Goal: Information Seeking & Learning: Learn about a topic

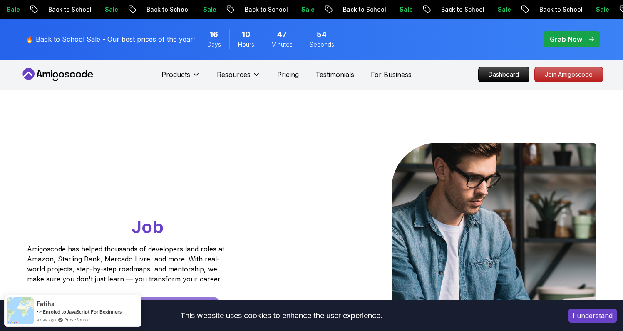
click at [364, 91] on div "Go From Learning to Hired: Master Java, Spring Boot & Cloud Skills That Get You…" at bounding box center [311, 293] width 583 height 409
click at [553, 77] on p "Join Amigoscode" at bounding box center [568, 74] width 65 height 14
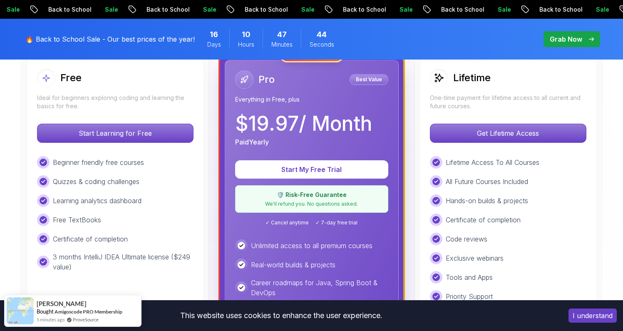
scroll to position [31, 0]
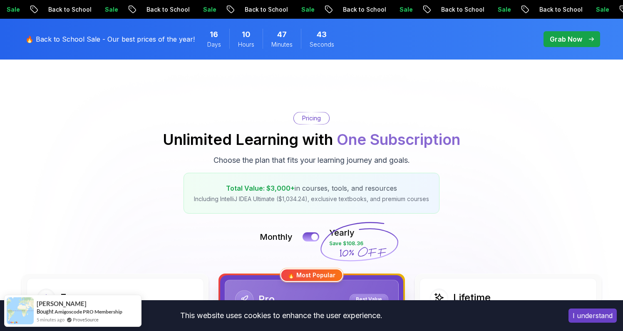
click at [596, 311] on button "I understand" at bounding box center [592, 315] width 48 height 14
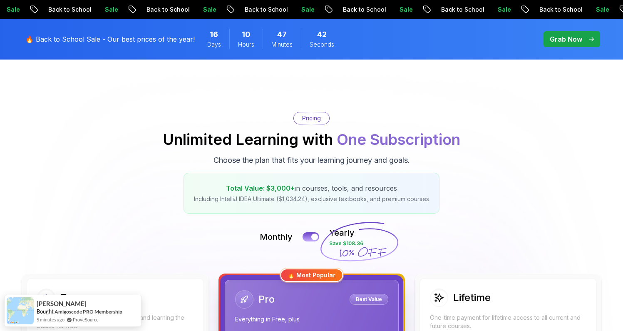
scroll to position [0, 0]
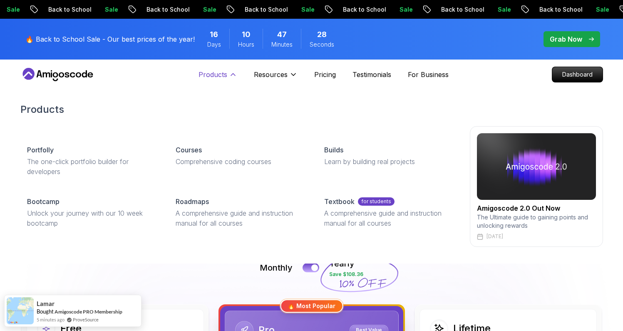
click at [228, 74] on button "Products" at bounding box center [218, 78] width 39 height 17
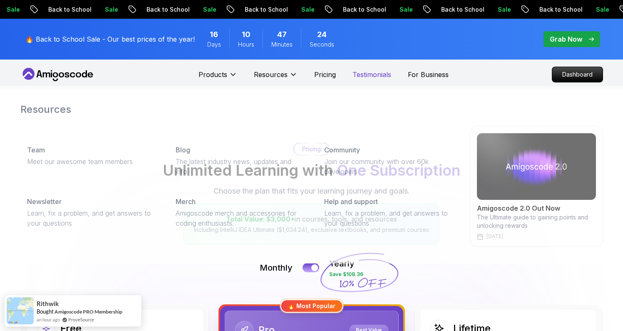
click at [364, 75] on p "Testimonials" at bounding box center [371, 75] width 39 height 10
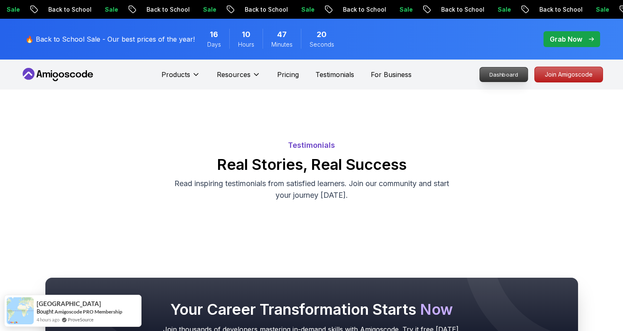
click at [494, 72] on p "Dashboard" at bounding box center [504, 74] width 48 height 14
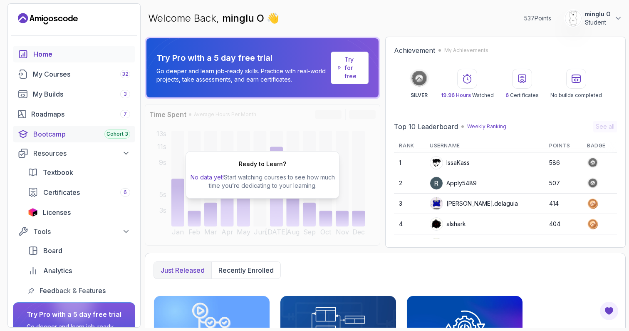
click at [72, 134] on div "Bootcamp Cohort 3" at bounding box center [81, 134] width 97 height 10
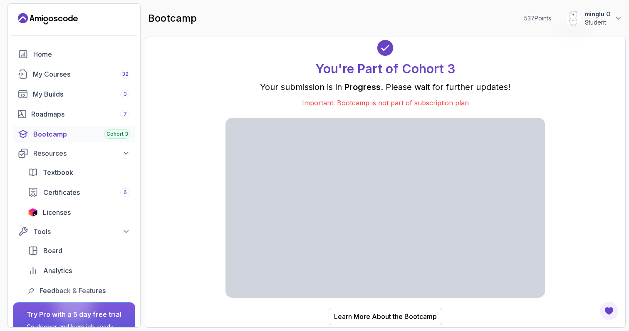
click at [549, 91] on div "You're Part of Cohort 3 Your submission is in Progress . Please wait for furthe…" at bounding box center [386, 181] width 464 height 273
click at [53, 55] on div "Home" at bounding box center [81, 54] width 97 height 10
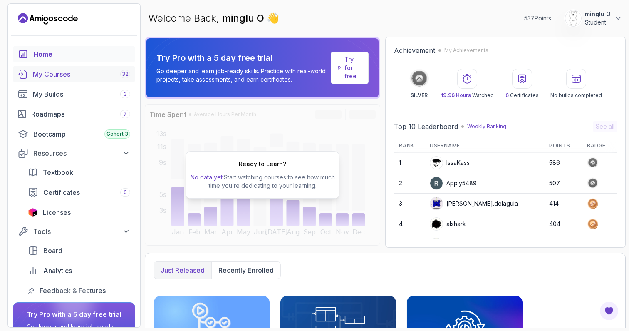
click at [59, 70] on div "My Courses 32" at bounding box center [81, 74] width 97 height 10
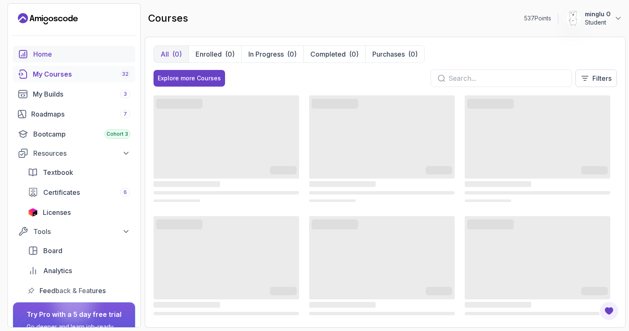
click at [55, 52] on div "Home" at bounding box center [81, 54] width 97 height 10
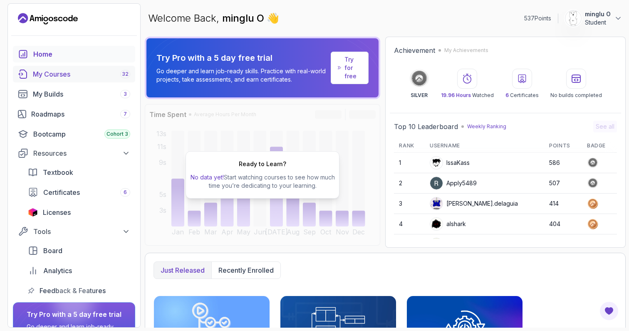
click at [73, 78] on div "My Courses 32" at bounding box center [81, 74] width 97 height 10
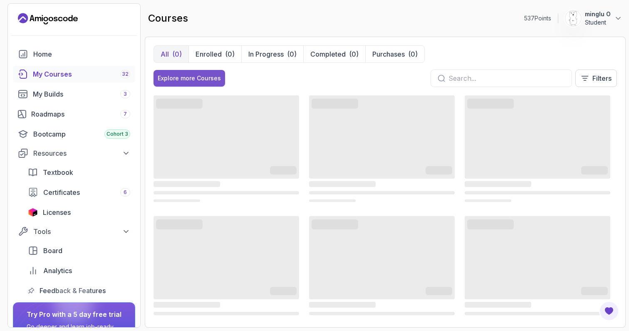
click at [186, 80] on div "Explore more Courses" at bounding box center [189, 78] width 63 height 8
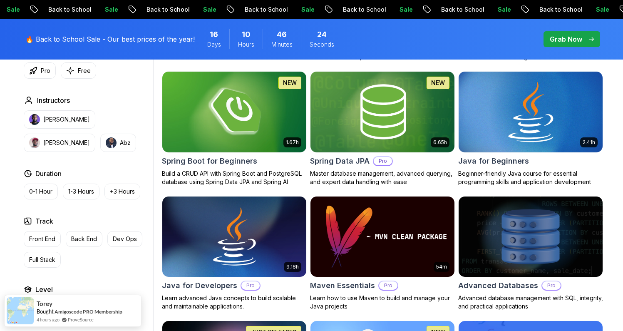
scroll to position [461, 0]
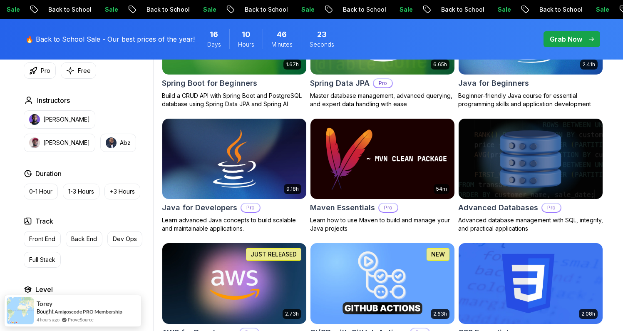
click at [501, 161] on img at bounding box center [530, 159] width 151 height 84
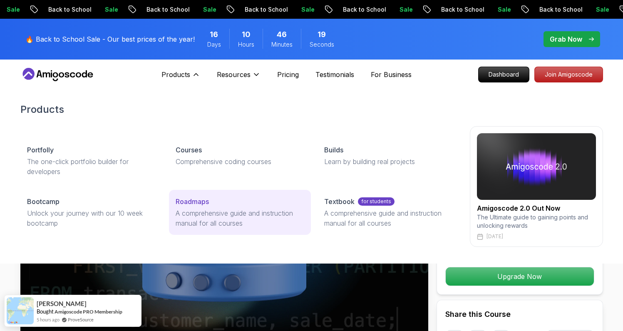
click at [199, 201] on p "Roadmaps" at bounding box center [192, 201] width 33 height 10
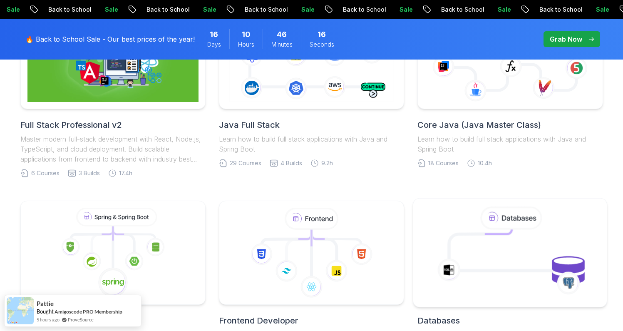
scroll to position [415, 0]
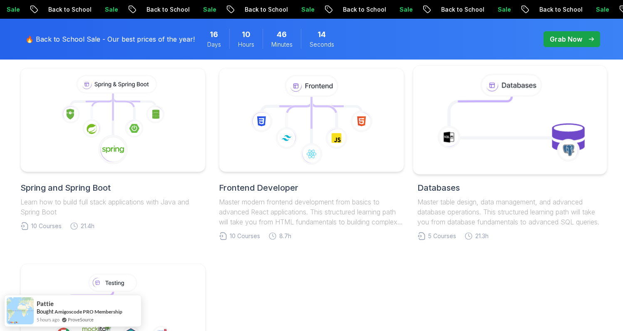
click at [472, 124] on icon at bounding box center [510, 119] width 176 height 94
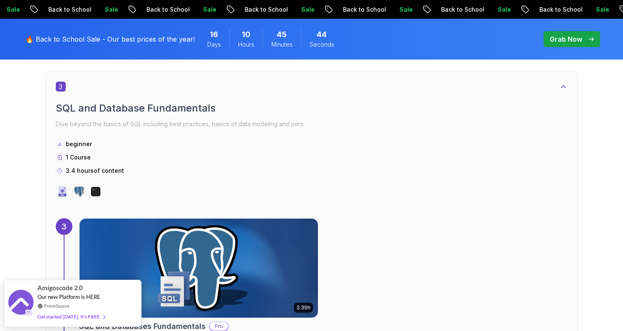
scroll to position [988, 0]
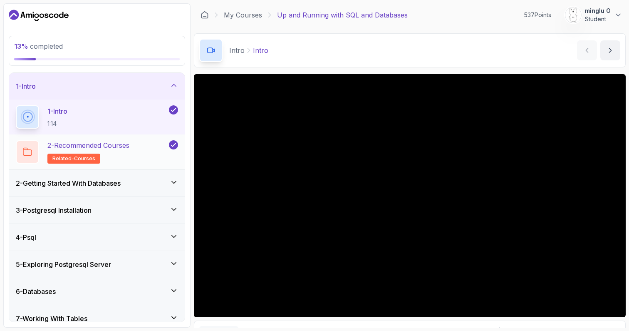
scroll to position [37, 0]
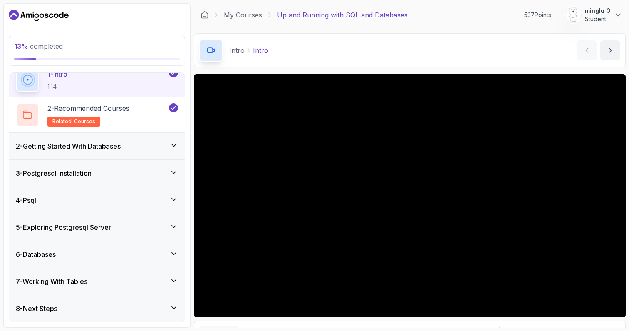
click at [172, 255] on icon at bounding box center [174, 253] width 8 height 8
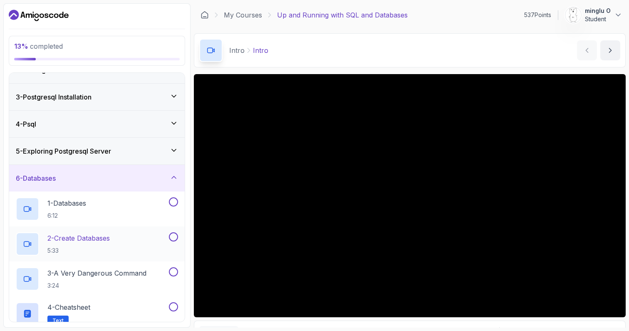
scroll to position [107, 0]
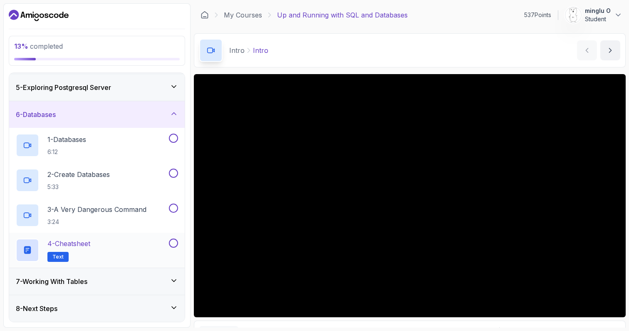
click at [125, 247] on div "4 - Cheatsheet Text" at bounding box center [91, 249] width 151 height 23
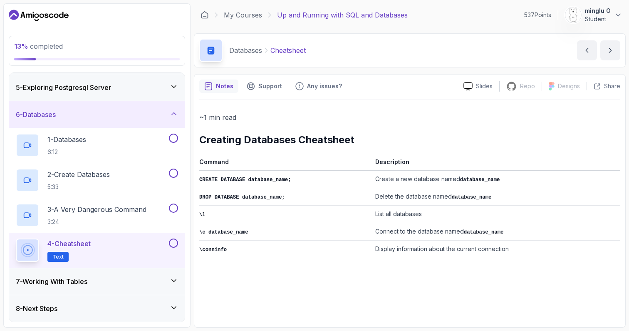
click at [165, 112] on div "6 - Databases" at bounding box center [97, 114] width 162 height 10
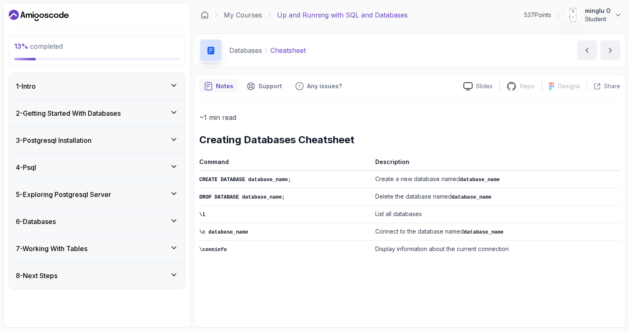
click at [162, 114] on div "2 - Getting Started With Databases" at bounding box center [97, 113] width 162 height 10
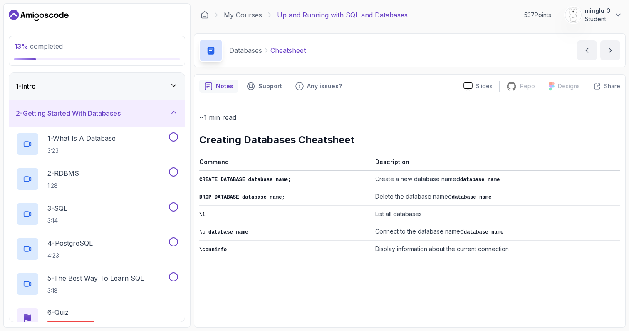
click at [162, 114] on div "2 - Getting Started With Databases" at bounding box center [97, 113] width 162 height 10
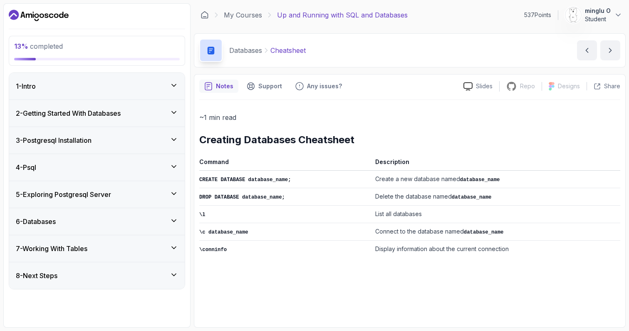
click at [153, 134] on div "3 - Postgresql Installation" at bounding box center [97, 140] width 176 height 27
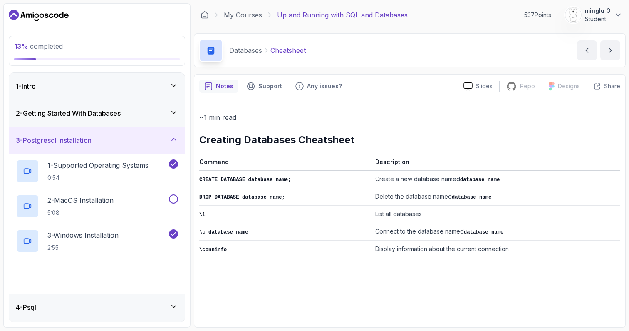
click at [153, 134] on div "3 - Postgresql Installation" at bounding box center [97, 140] width 176 height 27
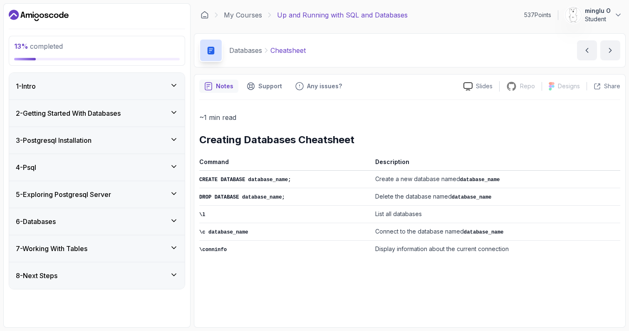
click at [143, 169] on div "4 - Psql" at bounding box center [97, 167] width 162 height 10
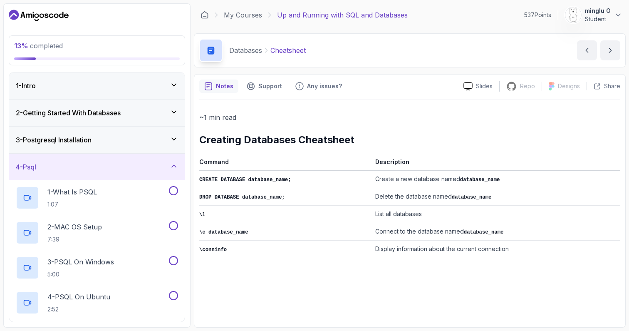
click at [143, 169] on div "4 - Psql" at bounding box center [97, 167] width 162 height 10
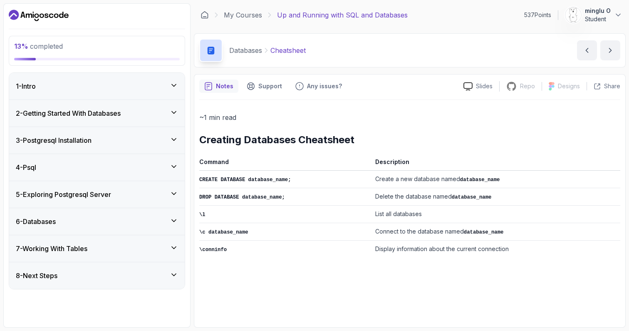
click at [112, 239] on div "7 - Working With Tables" at bounding box center [97, 248] width 176 height 27
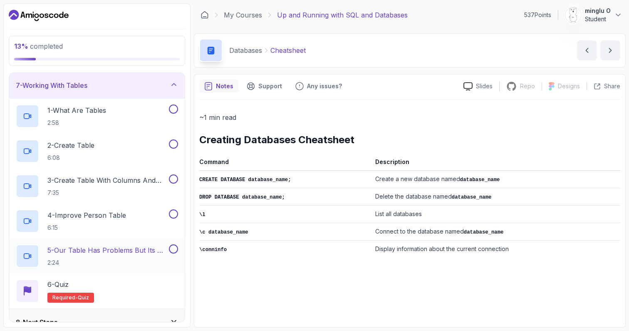
scroll to position [177, 0]
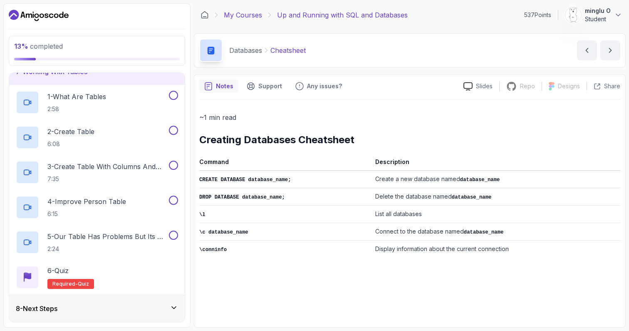
click at [240, 11] on link "My Courses" at bounding box center [243, 15] width 38 height 10
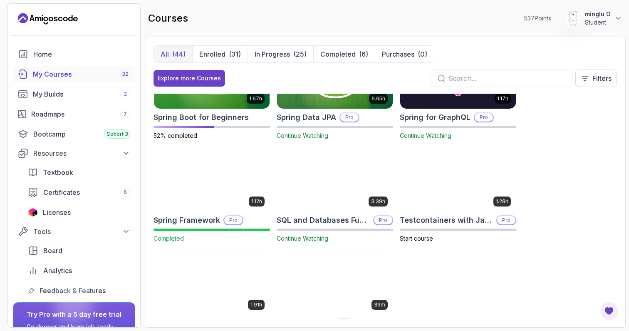
scroll to position [1323, 0]
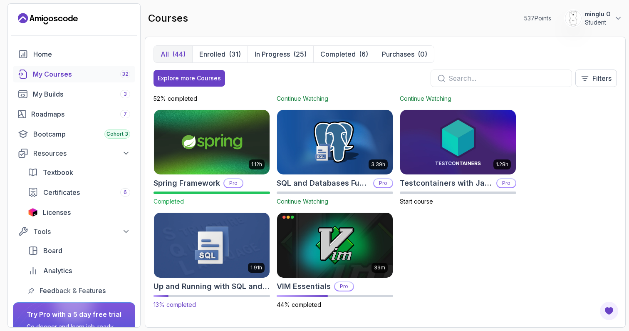
click at [222, 238] on img at bounding box center [212, 245] width 122 height 68
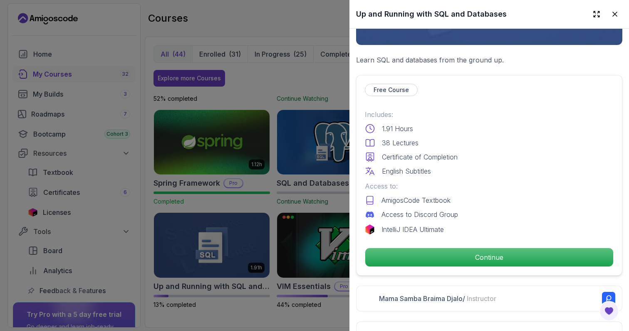
scroll to position [306, 0]
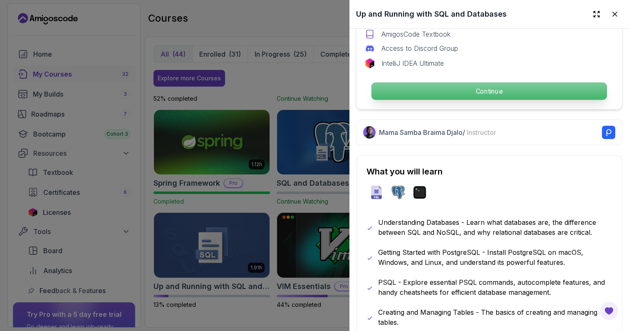
click at [511, 88] on p "Continue" at bounding box center [490, 90] width 236 height 17
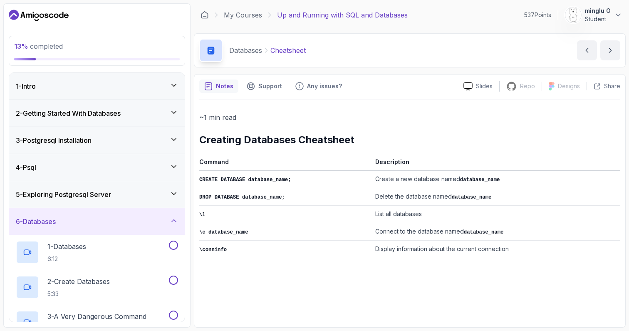
click at [127, 92] on div "1 - Intro" at bounding box center [97, 86] width 176 height 27
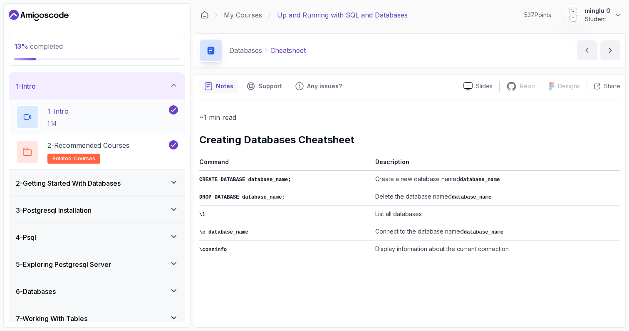
click at [114, 116] on div "1 - Intro 1:14" at bounding box center [91, 116] width 151 height 23
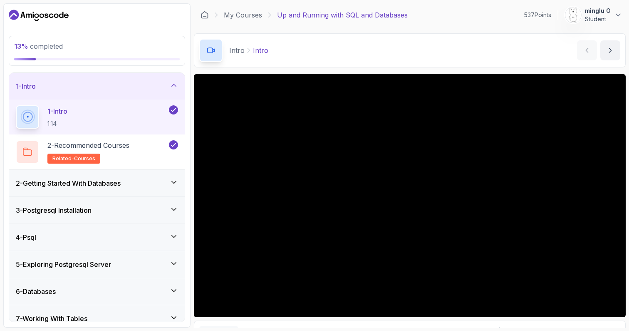
click at [339, 58] on div "Intro Intro Intro by nelson" at bounding box center [410, 50] width 432 height 34
click at [126, 148] on p "2 - Recommended Courses" at bounding box center [88, 145] width 82 height 10
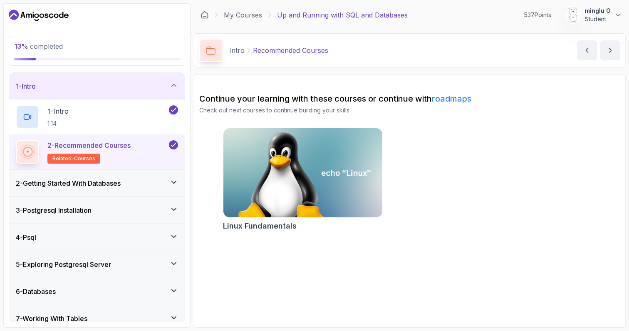
click at [121, 182] on h3 "2 - Getting Started With Databases" at bounding box center [68, 183] width 105 height 10
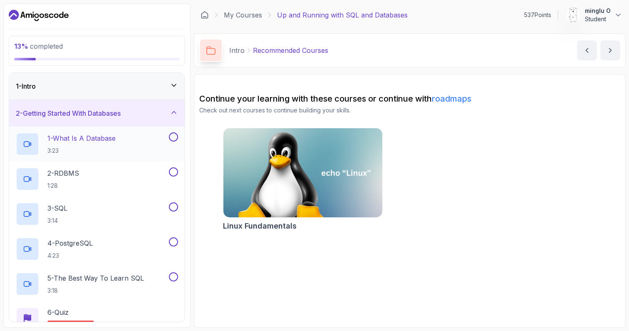
click at [112, 148] on p "3:23" at bounding box center [81, 150] width 68 height 8
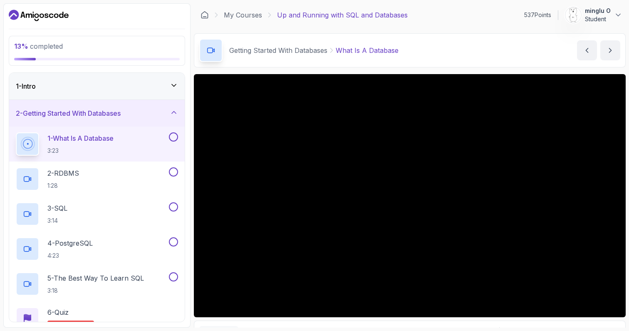
click at [546, 40] on div "Getting Started With Databases What Is A Database What Is A Database by nelson" at bounding box center [410, 50] width 432 height 34
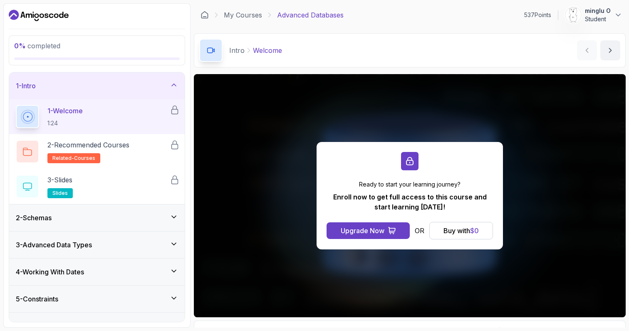
click at [117, 219] on div "2 - Schemas" at bounding box center [97, 218] width 162 height 10
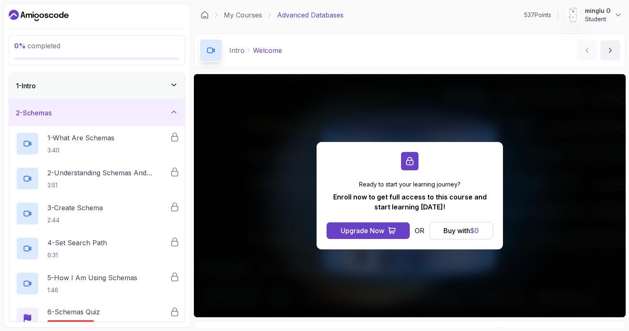
click at [155, 116] on div "2 - Schemas" at bounding box center [97, 113] width 162 height 10
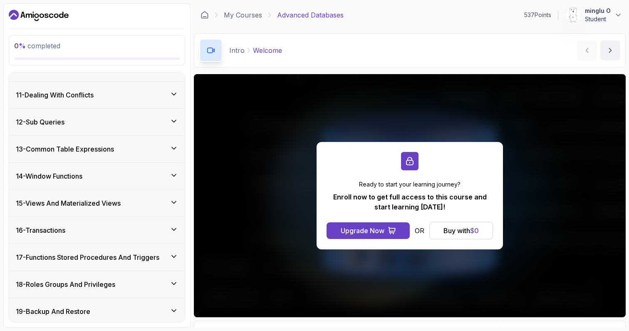
scroll to position [345, 0]
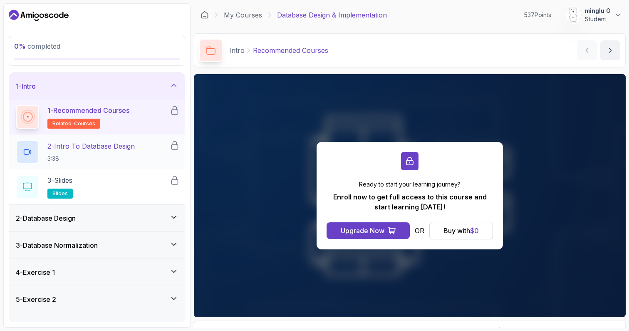
scroll to position [18, 0]
